Goal: Information Seeking & Learning: Learn about a topic

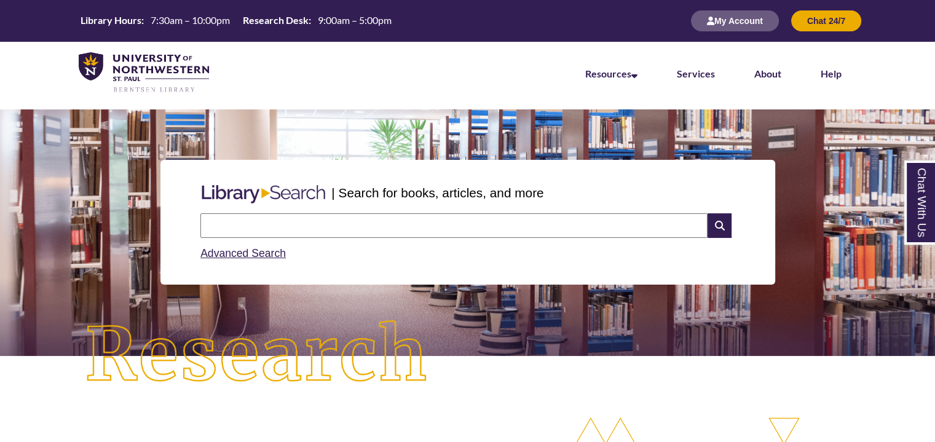
click at [274, 238] on div "Advanced Search" at bounding box center [467, 250] width 534 height 24
click at [271, 225] on input "text" at bounding box center [453, 225] width 507 height 25
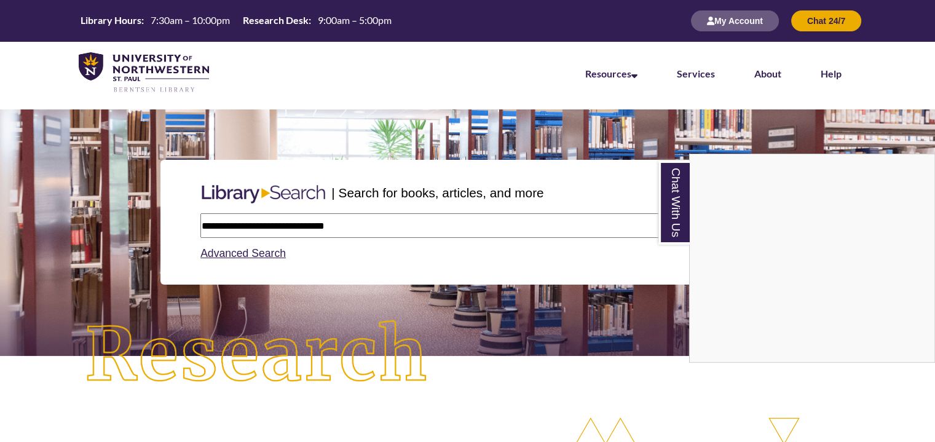
type input "**********"
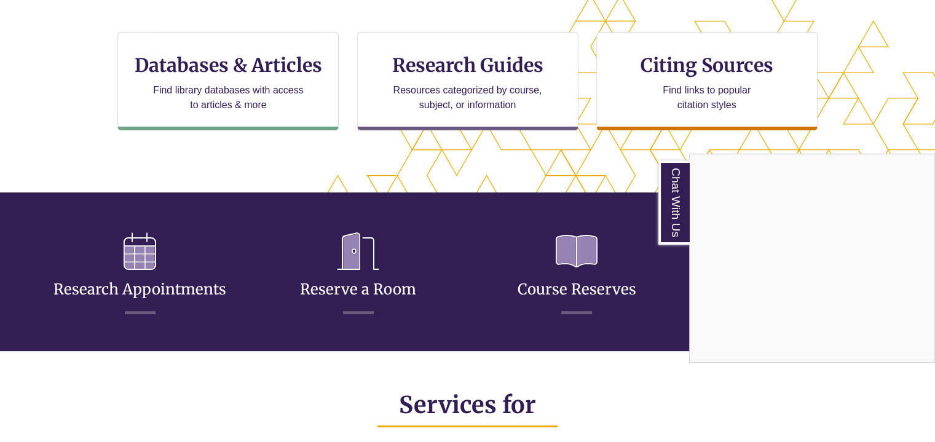
scroll to position [425, 0]
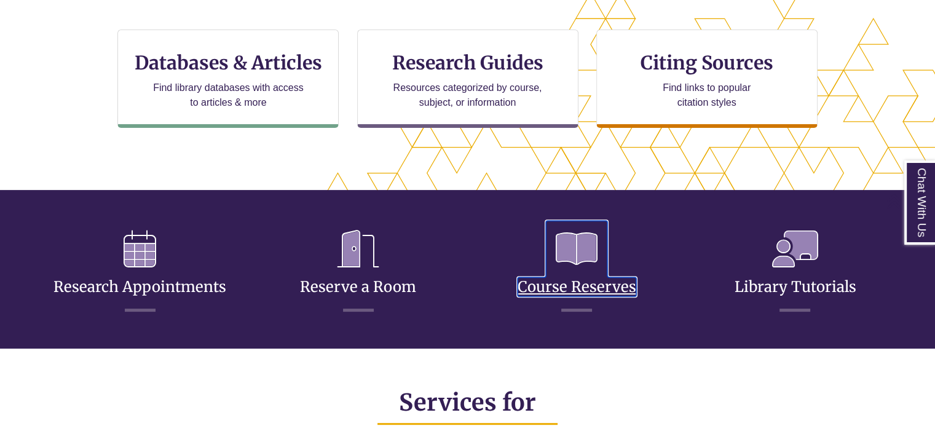
click at [563, 283] on link "Course Reserves" at bounding box center [577, 272] width 119 height 49
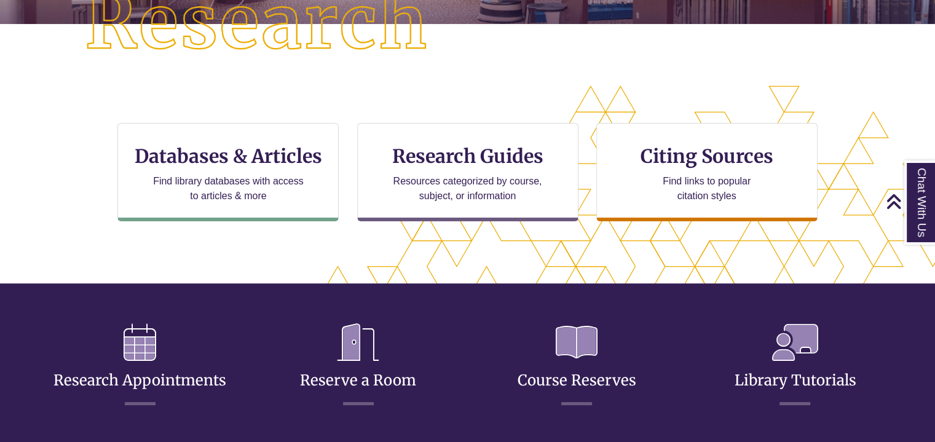
scroll to position [322, 0]
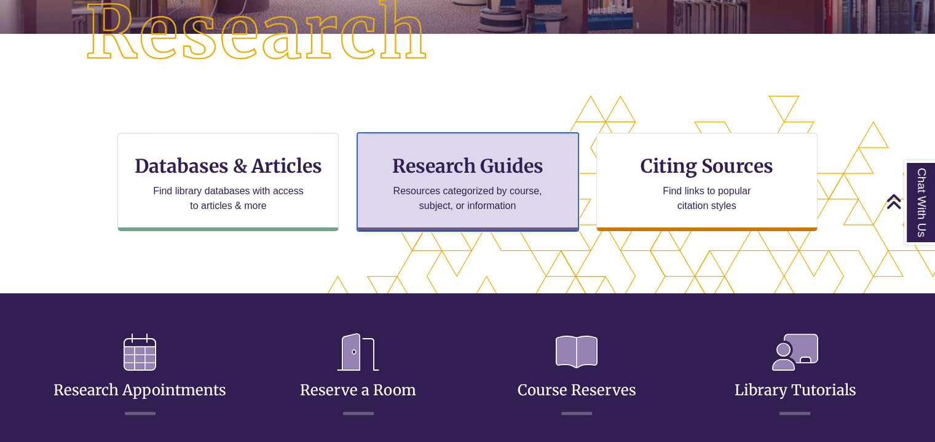
click at [484, 187] on p "Resources categorized by course, subject, or information" at bounding box center [467, 199] width 160 height 30
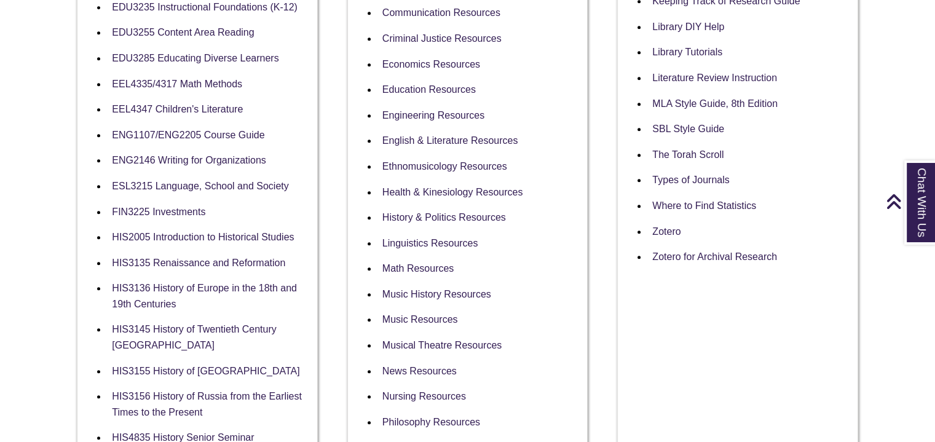
scroll to position [623, 0]
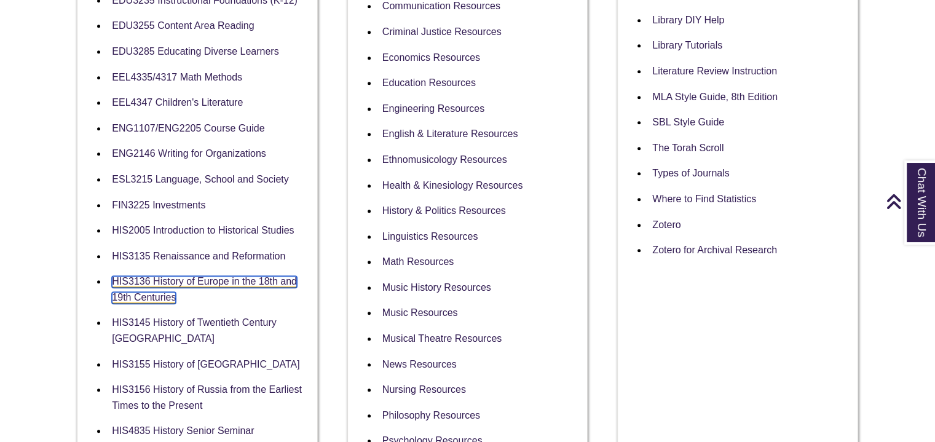
click at [277, 282] on link "HIS3136 History of Europe in the 18th and 19th Centuries" at bounding box center [204, 290] width 185 height 28
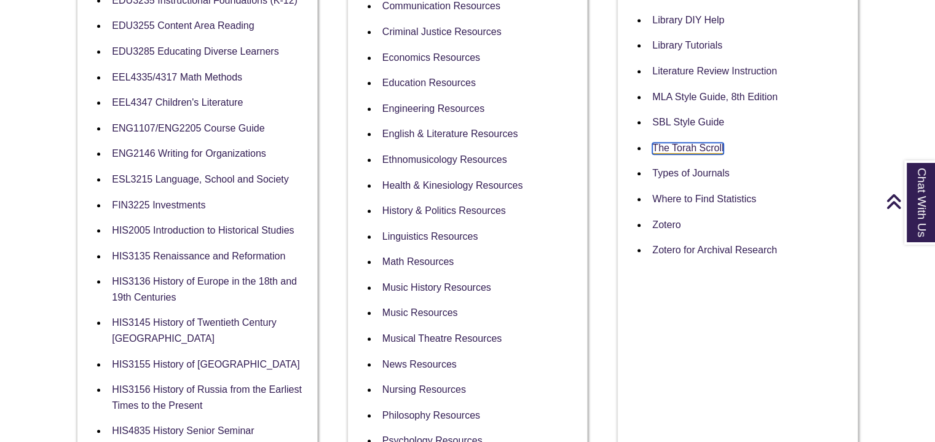
click at [672, 149] on link "The Torah Scroll" at bounding box center [687, 149] width 71 height 12
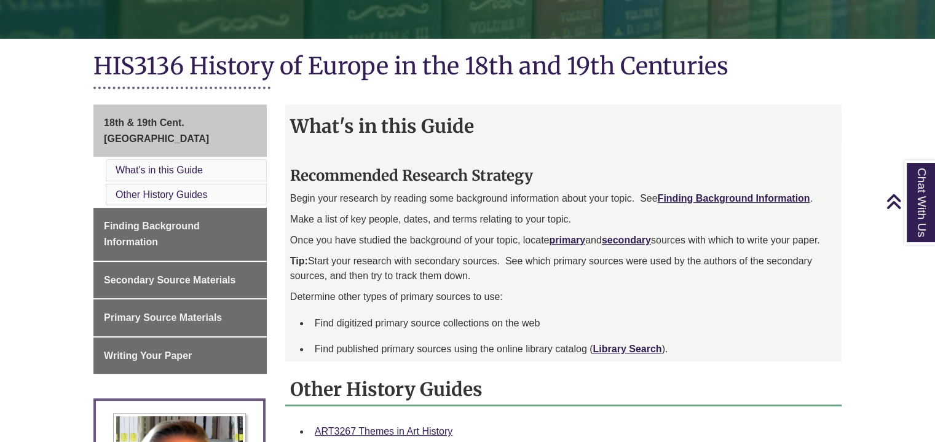
scroll to position [259, 0]
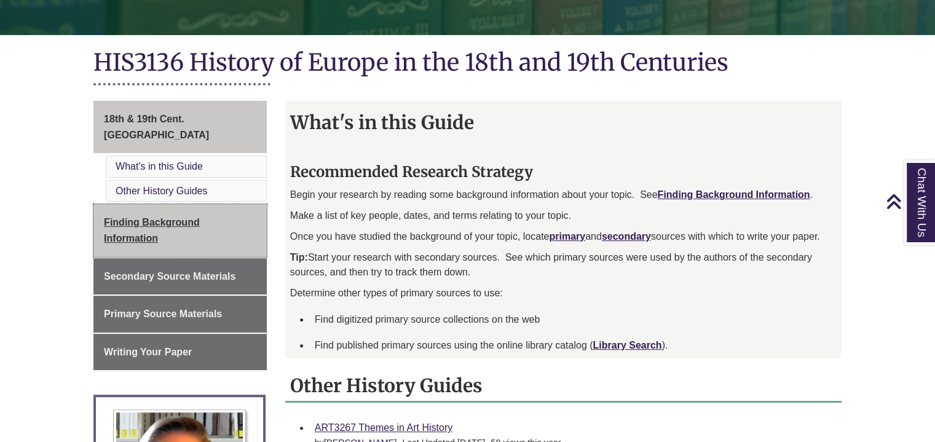
click at [229, 204] on link "Finding Background Information" at bounding box center [179, 230] width 173 height 52
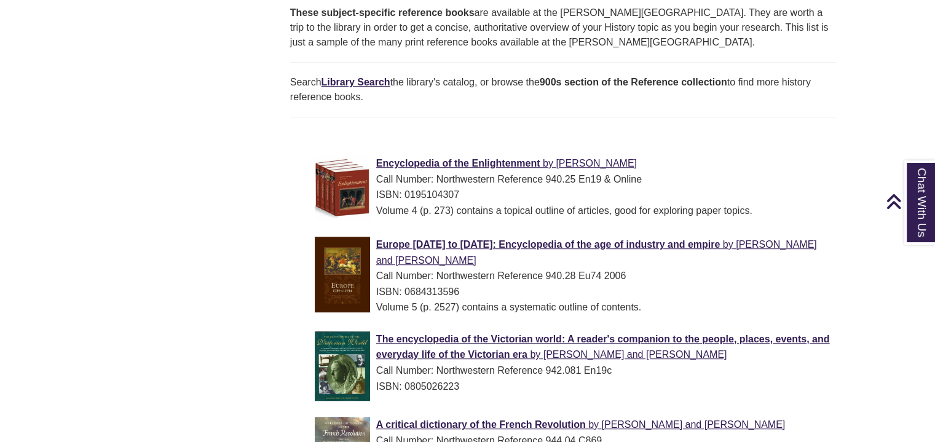
scroll to position [770, 0]
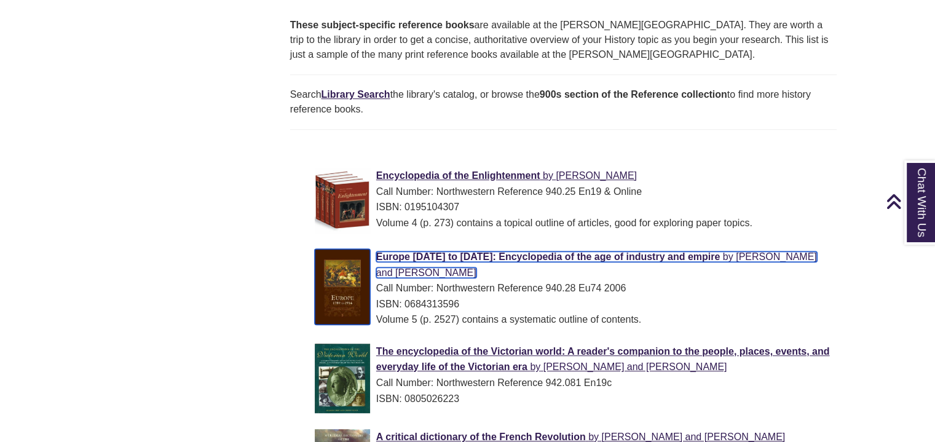
click at [563, 251] on span "Europe [DATE] to [DATE]: Encyclopedia of the age of industry and empire" at bounding box center [548, 256] width 344 height 10
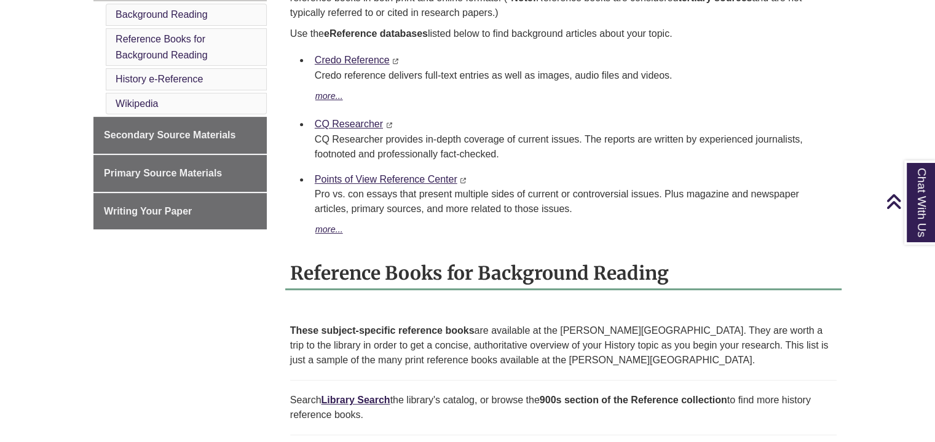
scroll to position [443, 0]
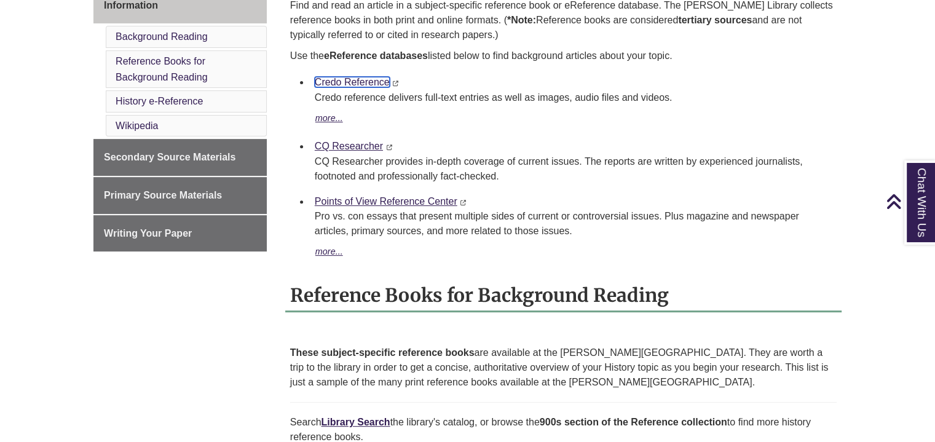
click at [360, 77] on link "Credo Reference" at bounding box center [352, 82] width 75 height 10
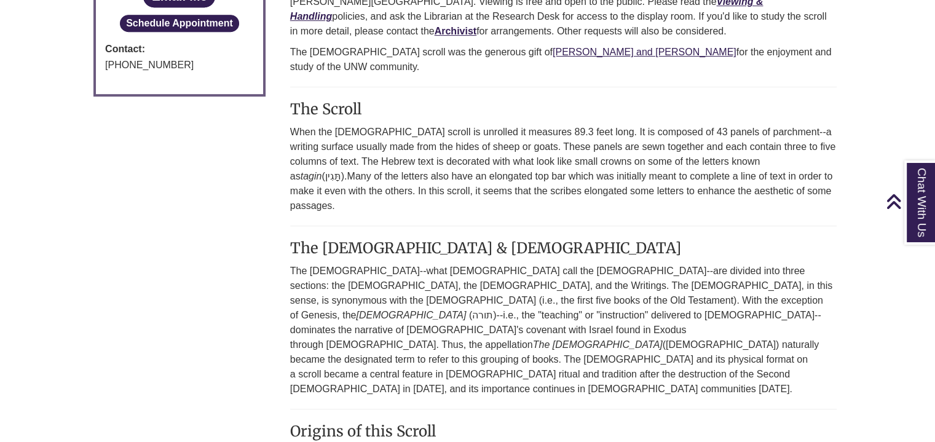
scroll to position [665, 0]
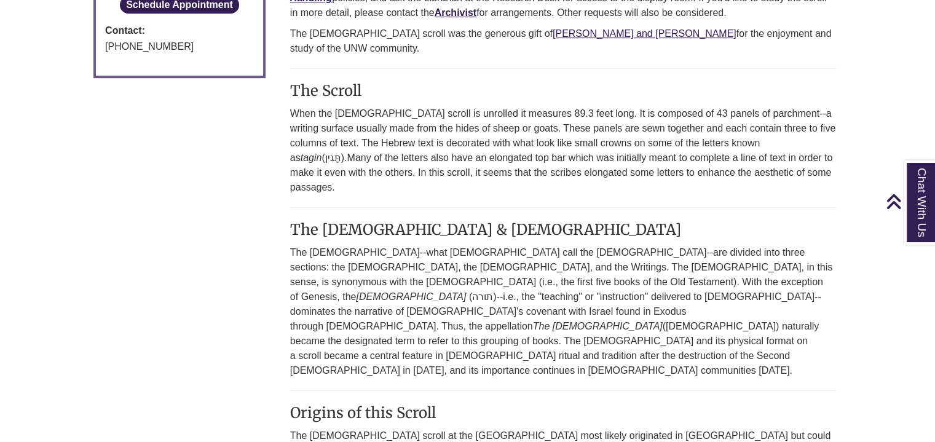
drag, startPoint x: 928, startPoint y: 313, endPoint x: 944, endPoint y: 340, distance: 31.4
click at [935, 340] on html "Skip to Main Content Library Hours: 7:30am – 10:00pm Research Desk: 9:00am – 5:…" at bounding box center [467, 150] width 935 height 1630
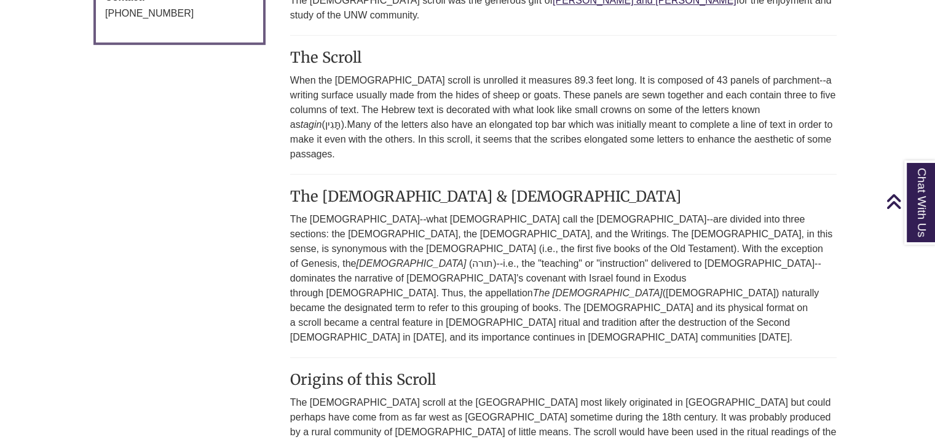
scroll to position [709, 0]
